Goal: Task Accomplishment & Management: Use online tool/utility

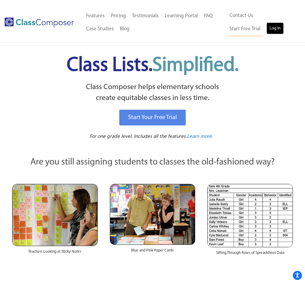
click at [266, 27] on link "Log In" at bounding box center [274, 28] width 17 height 12
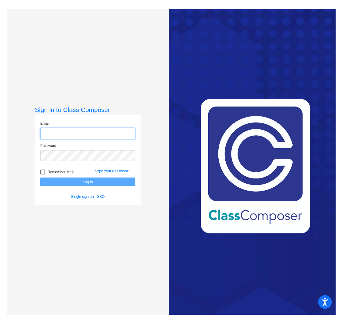
click at [74, 128] on input "email" at bounding box center [87, 133] width 95 height 11
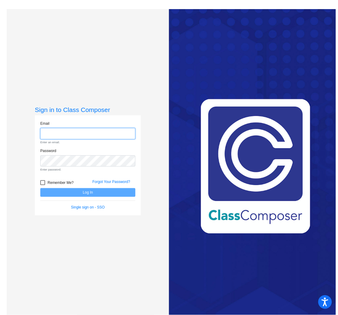
type input "iknox@bethlehemschools.org"
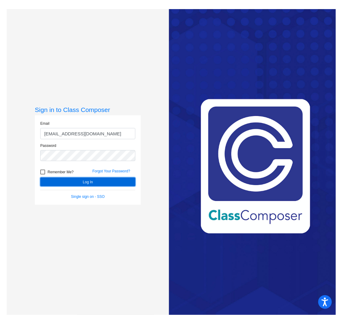
click at [72, 181] on button "Log In" at bounding box center [87, 181] width 95 height 9
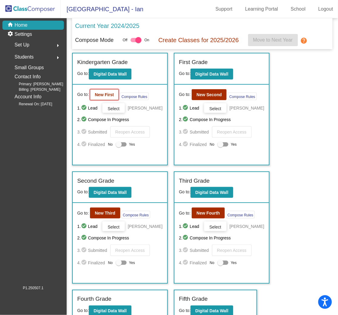
click at [96, 95] on b "New First" at bounding box center [104, 94] width 19 height 5
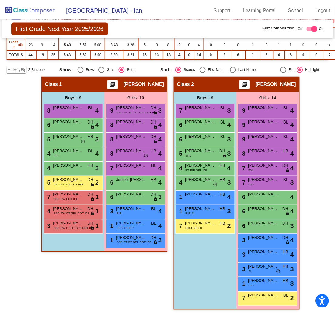
scroll to position [81, 0]
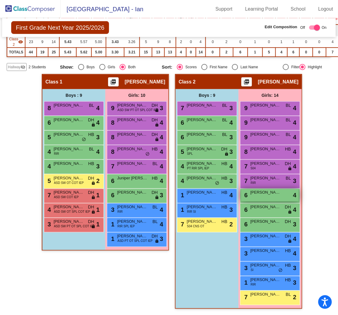
click at [281, 193] on div "6 Ryiah Artis lock do_not_disturb_alt 4" at bounding box center [270, 195] width 58 height 12
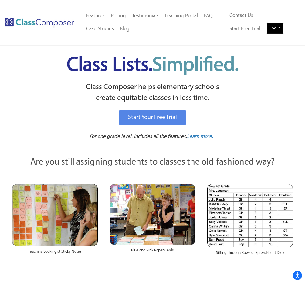
click at [266, 28] on link "Log In" at bounding box center [274, 28] width 17 height 12
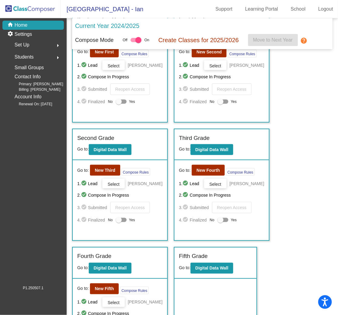
scroll to position [48, 0]
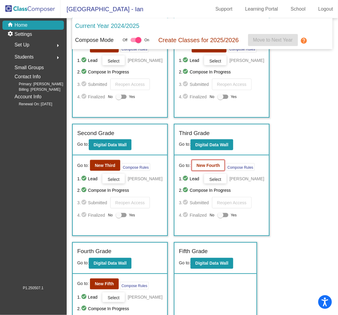
click at [192, 171] on button "New Fourth" at bounding box center [208, 165] width 33 height 11
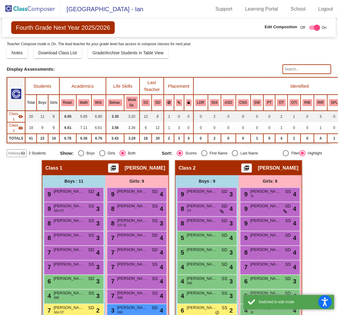
scroll to position [44, 0]
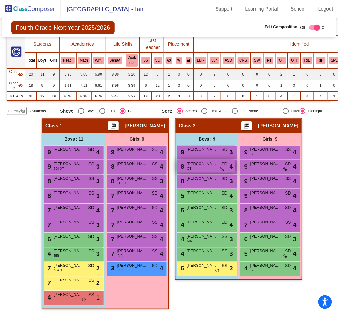
click at [200, 167] on div "8 Schuyler VanderVeer OT SD lock do_not_disturb_alt 4" at bounding box center [207, 166] width 58 height 12
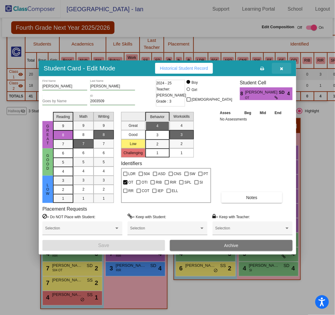
click at [282, 68] on icon "button" at bounding box center [281, 68] width 3 height 4
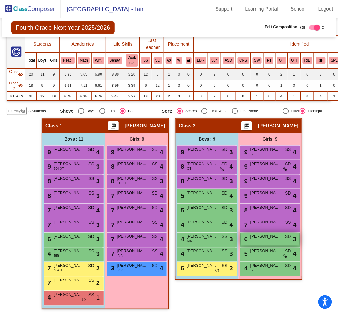
click at [261, 238] on div "6 Grace LaChapelle SD lock do_not_disturb_alt 3" at bounding box center [270, 239] width 58 height 12
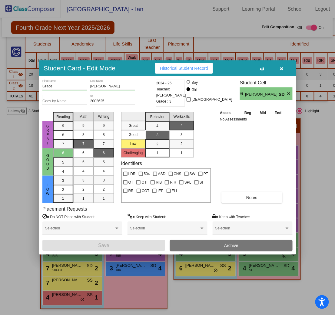
click at [284, 65] on button "button" at bounding box center [281, 68] width 19 height 11
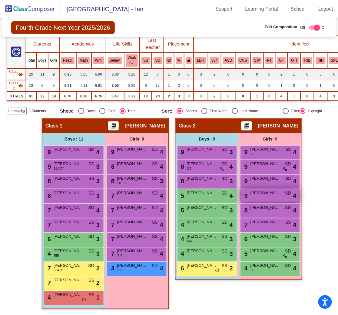
click at [272, 191] on span "Gloria Garcia" at bounding box center [266, 193] width 30 height 6
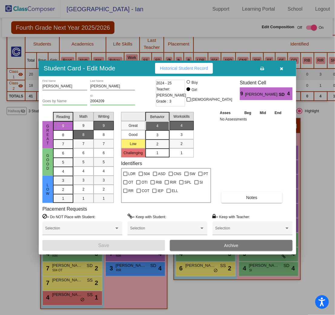
click at [314, 127] on div at bounding box center [167, 157] width 335 height 315
